Goal: Information Seeking & Learning: Learn about a topic

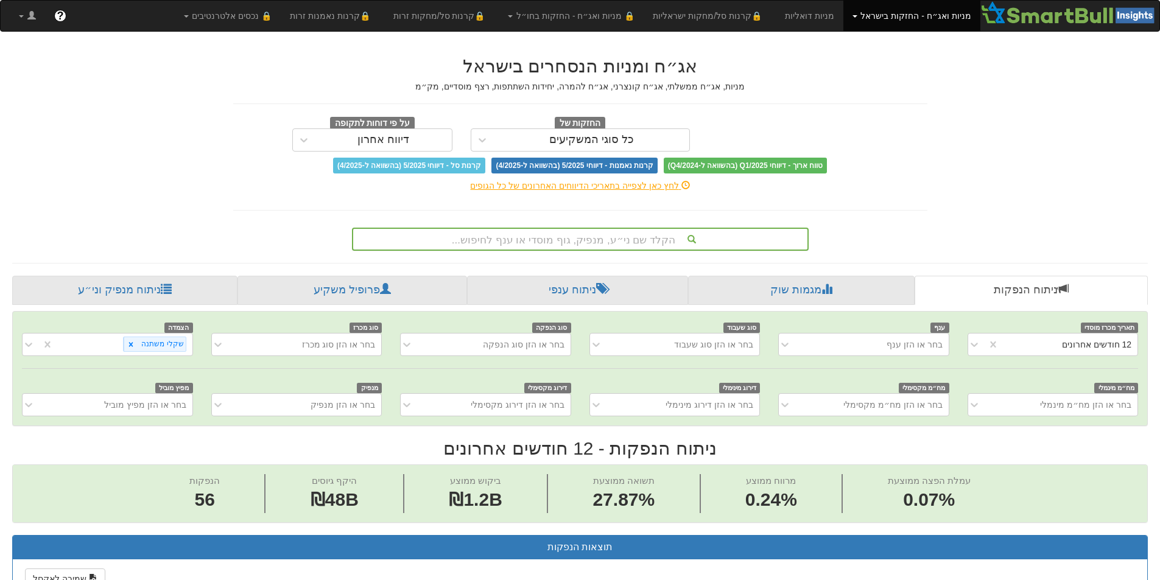
scroll to position [0, -55]
click at [535, 237] on div "הקלד שם ני״ע, מנפיק, גוף מוסדי או ענף לחיפוש..." at bounding box center [580, 239] width 454 height 21
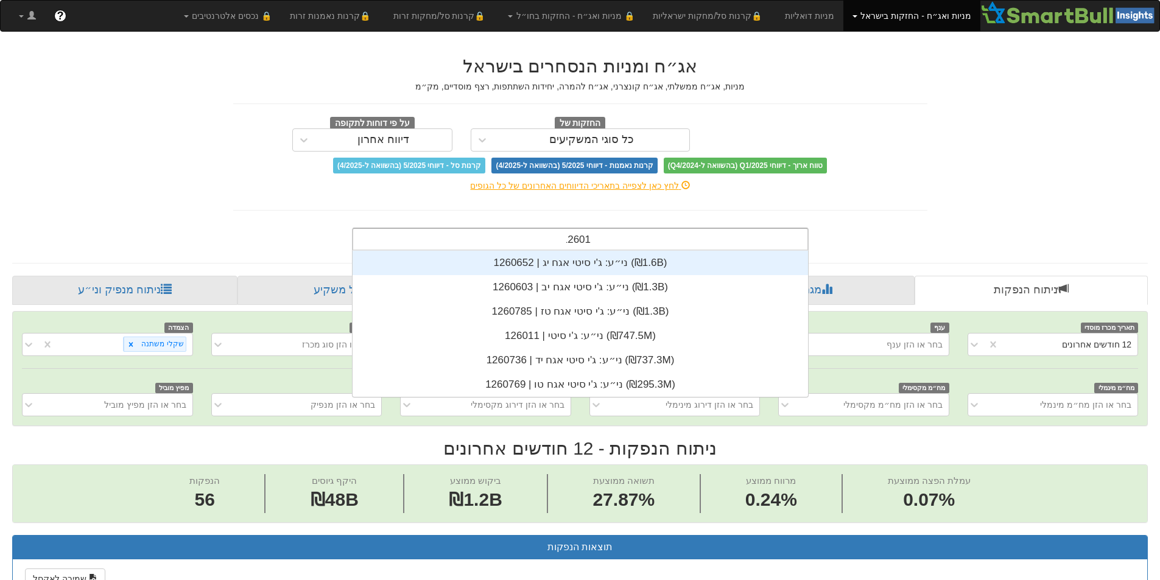
scroll to position [24, 0]
type input "126011"
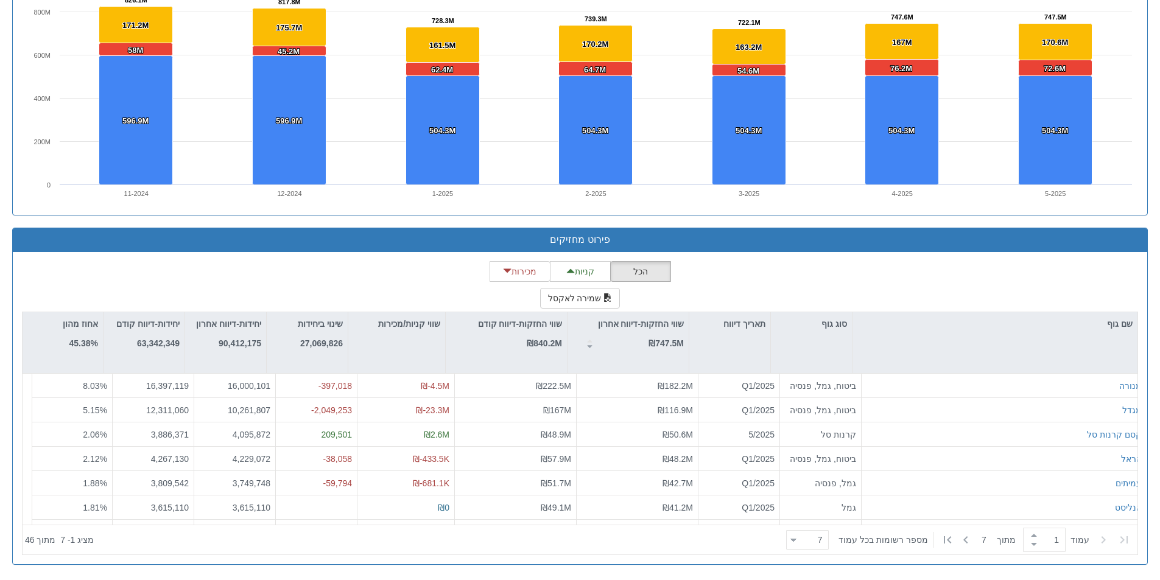
click at [841, 539] on div "‏עמוד 1 ‏ מתוך 7 ‏מספר רשומות בכל עמוד 7 7" at bounding box center [958, 540] width 354 height 27
click at [796, 541] on div at bounding box center [793, 540] width 6 height 16
click at [816, 461] on div "25" at bounding box center [815, 460] width 43 height 19
type input "25"
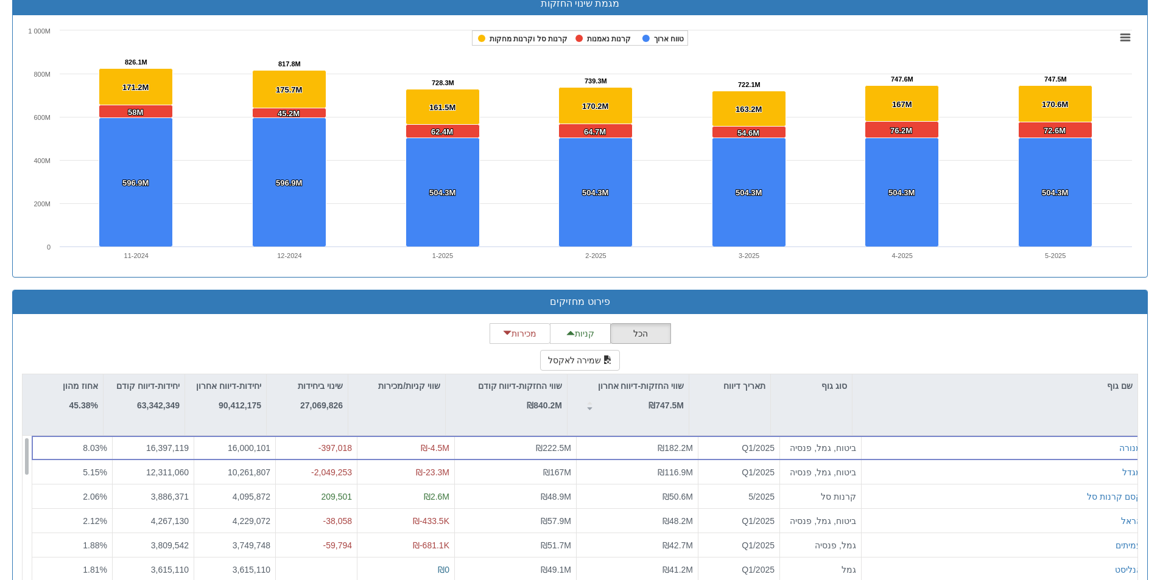
scroll to position [754, 0]
